Goal: Task Accomplishment & Management: Manage account settings

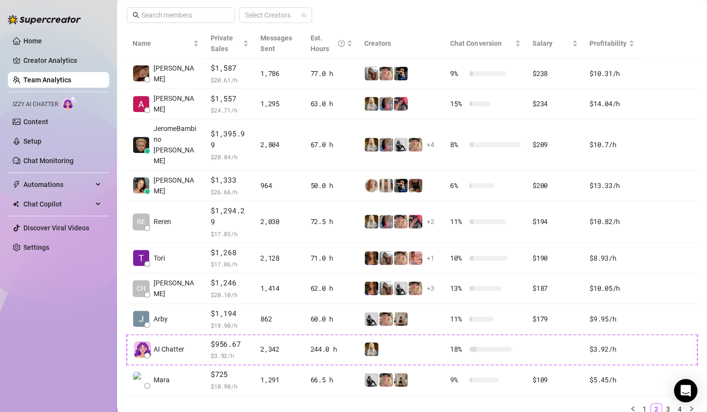
scroll to position [210, 0]
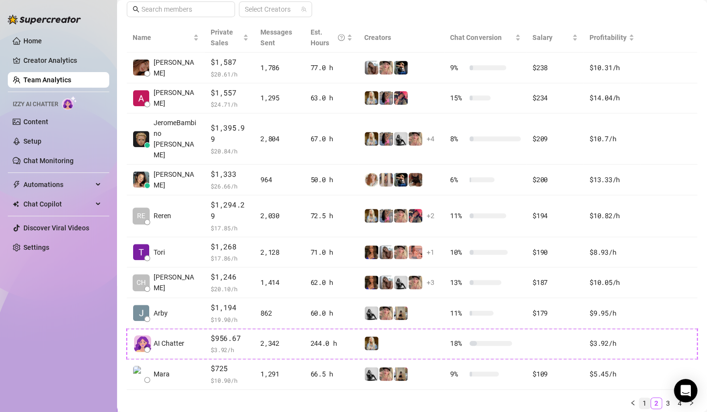
click at [639, 398] on link "1" at bounding box center [644, 403] width 11 height 11
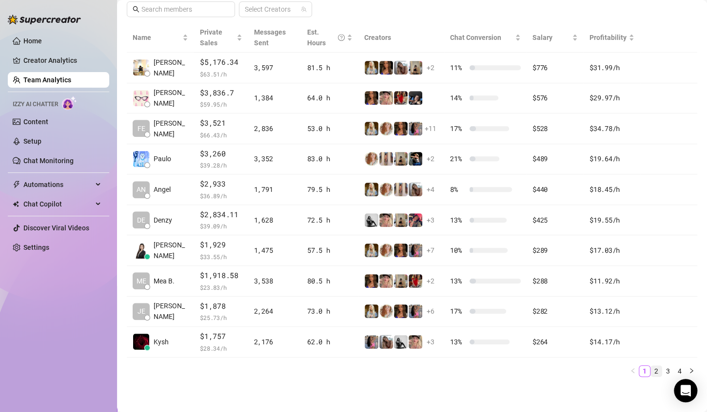
click at [651, 374] on link "2" at bounding box center [656, 371] width 11 height 11
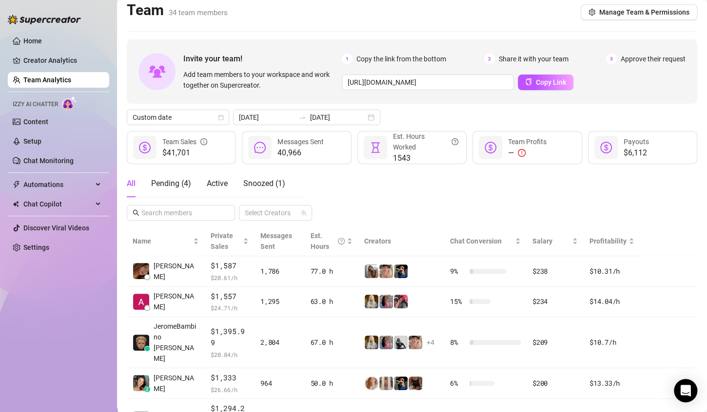
scroll to position [0, 0]
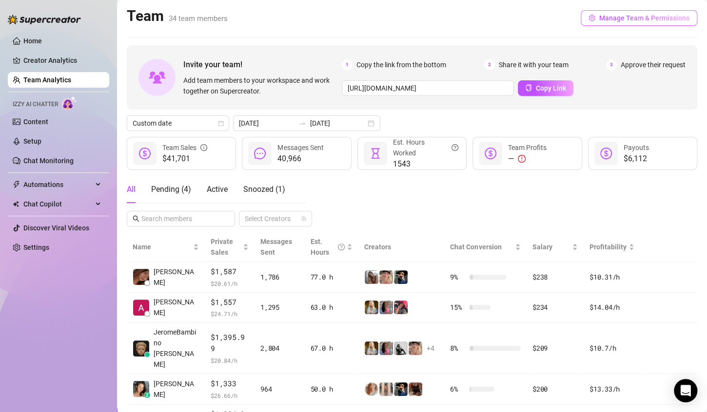
click at [622, 20] on span "Manage Team & Permissions" at bounding box center [644, 18] width 90 height 8
click at [45, 69] on ul "Home Creator Analytics Team Analytics Izzy AI Chatter Content Setup Chat Monito…" at bounding box center [58, 144] width 101 height 230
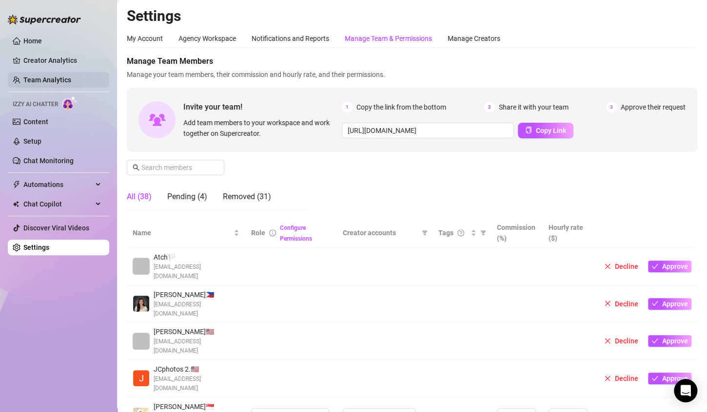
click at [53, 78] on link "Team Analytics" at bounding box center [47, 80] width 48 height 8
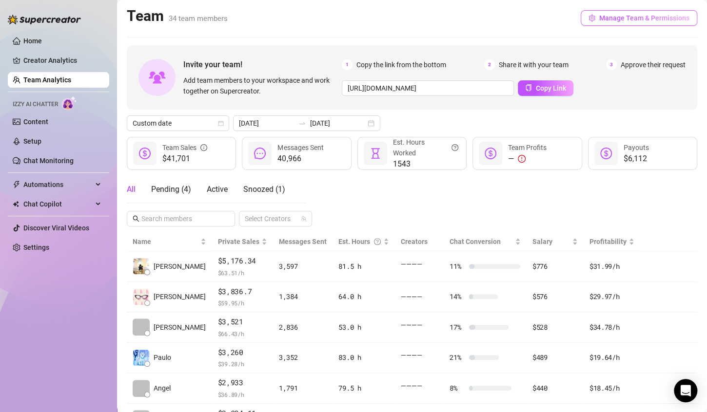
click at [659, 21] on span "Manage Team & Permissions" at bounding box center [644, 18] width 90 height 8
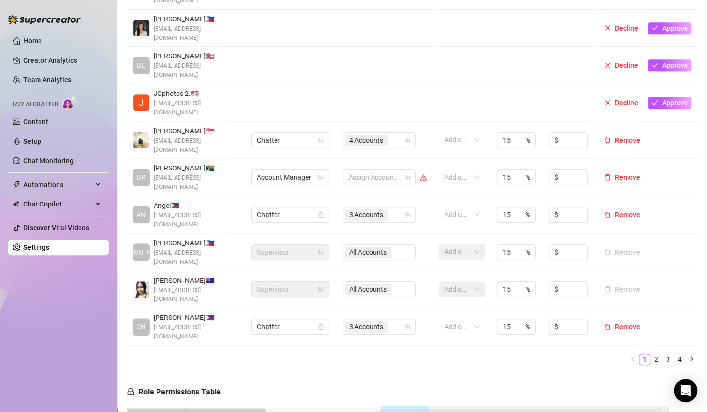
scroll to position [292, 0]
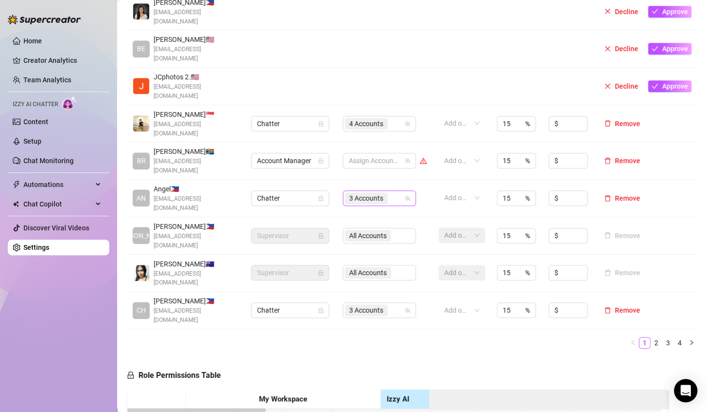
click at [389, 193] on input "search" at bounding box center [390, 199] width 2 height 12
click at [471, 271] on div "Name Role Configure Permissions Creator accounts Tags Commission (%) Hourly rat…" at bounding box center [412, 141] width 570 height 431
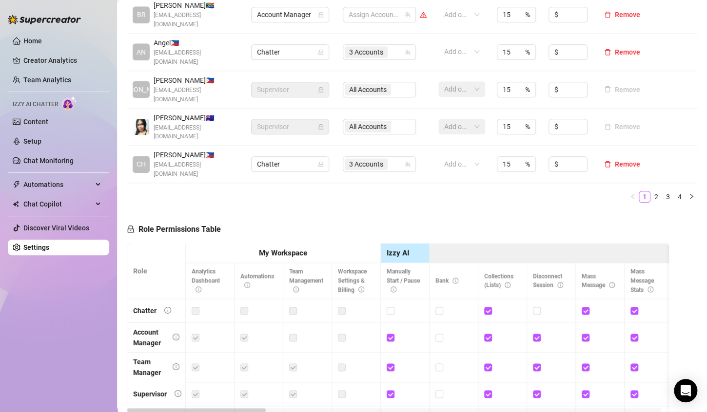
scroll to position [244, 0]
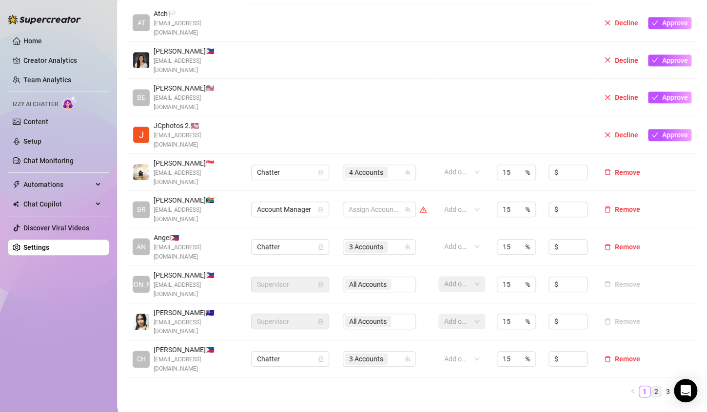
click at [651, 387] on link "2" at bounding box center [656, 392] width 11 height 11
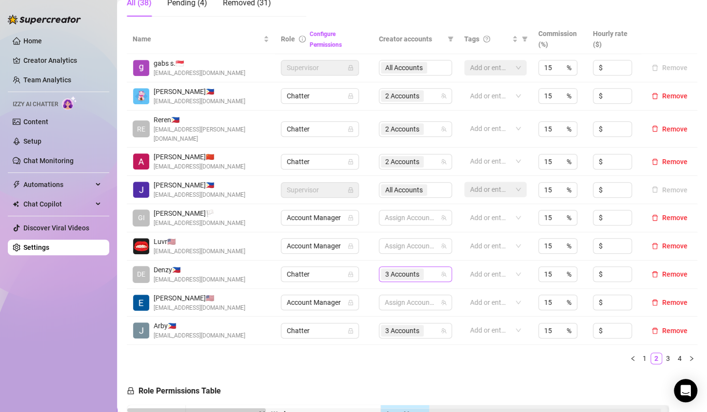
scroll to position [49, 0]
